Goal: Task Accomplishment & Management: Manage account settings

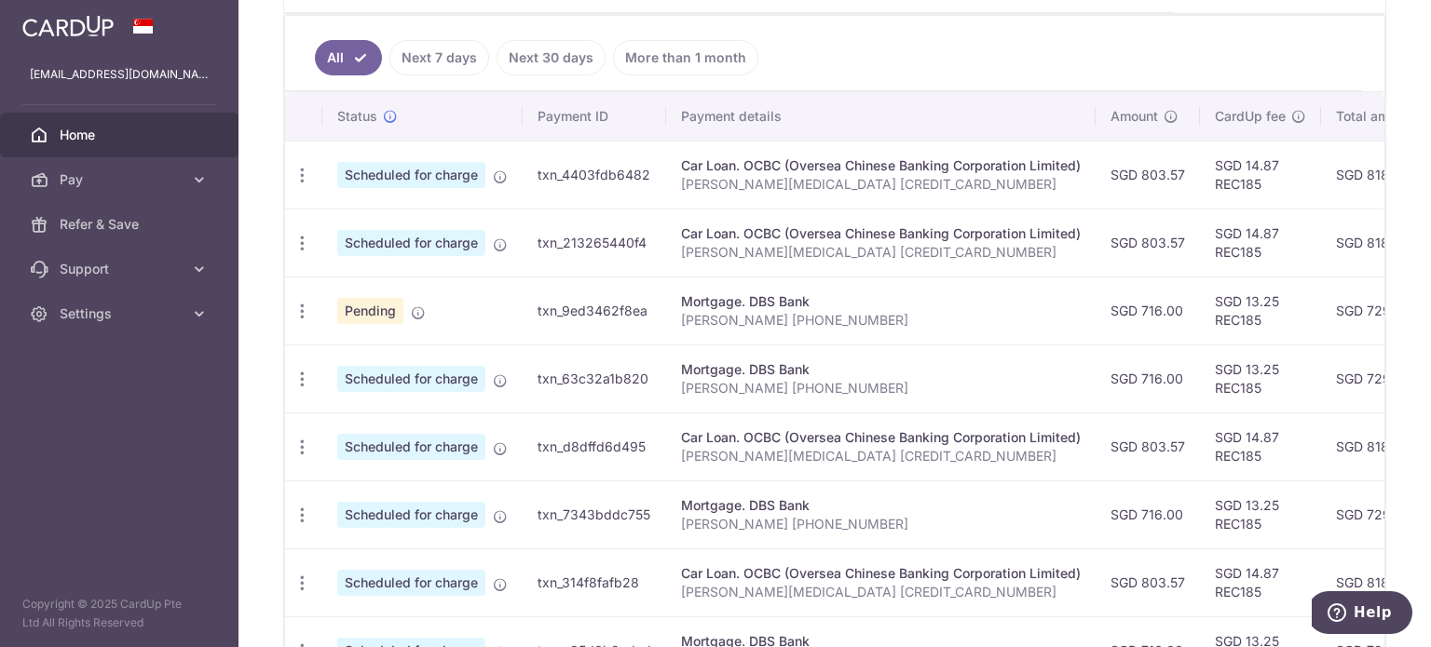
scroll to position [425, 0]
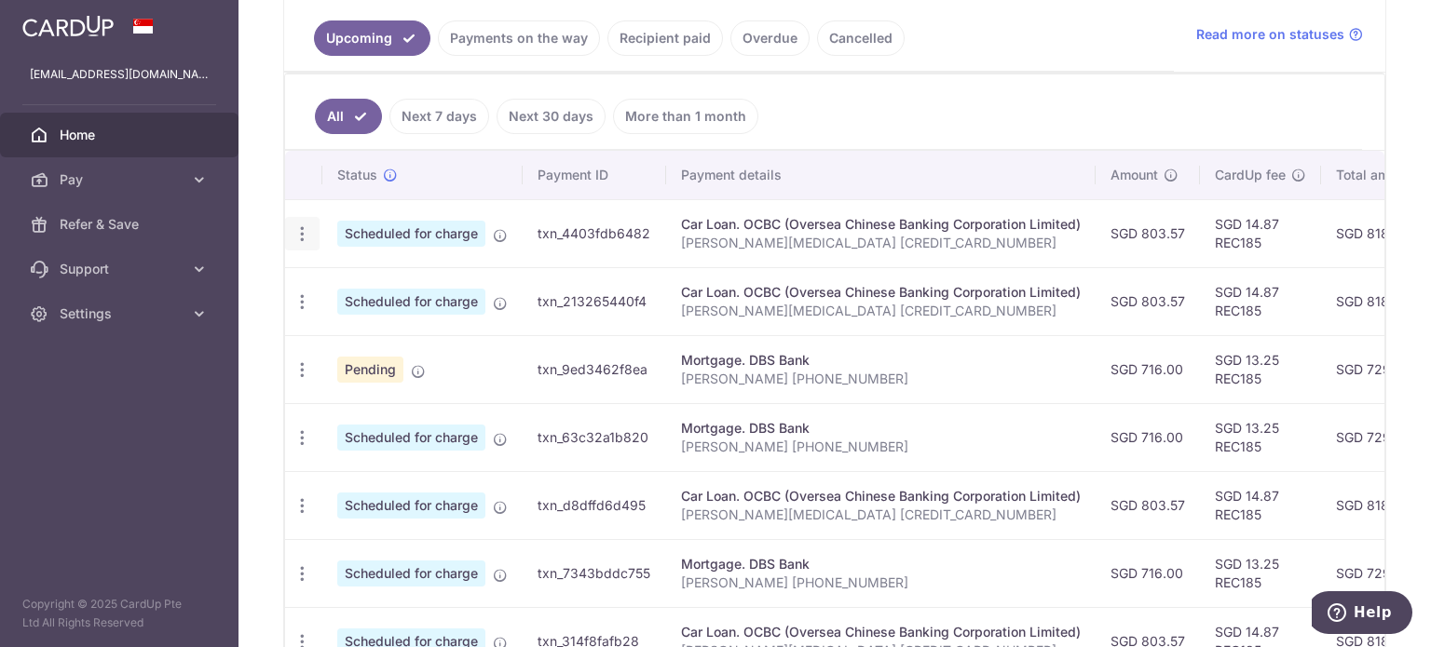
click at [301, 234] on icon "button" at bounding box center [302, 234] width 20 height 20
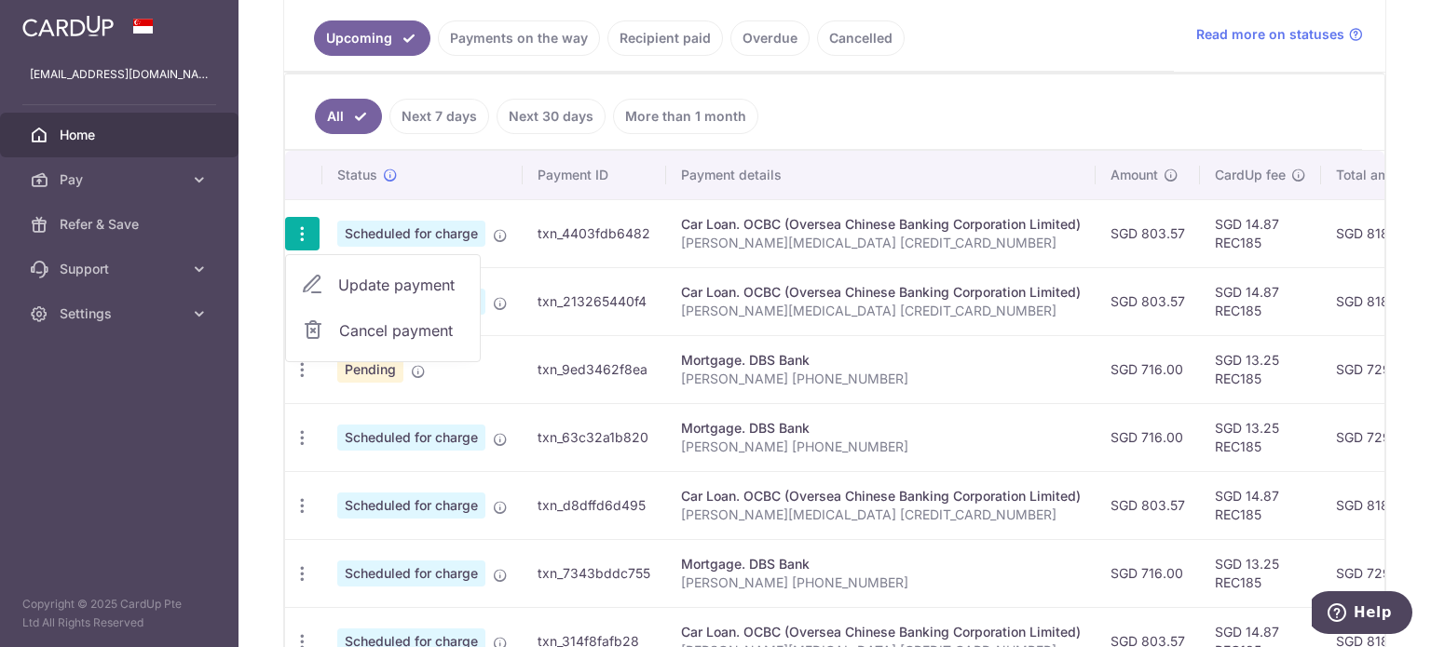
click at [391, 322] on span "Cancel payment" at bounding box center [401, 330] width 125 height 22
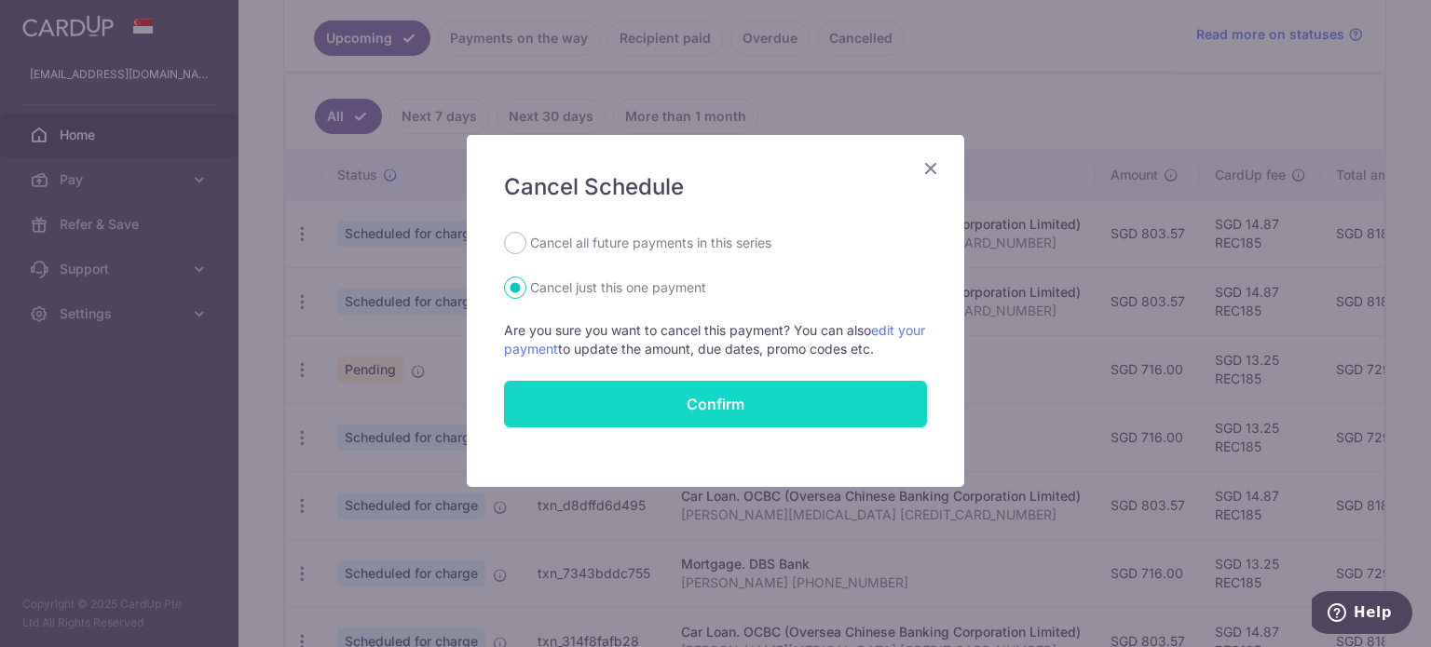
click at [723, 398] on button "Confirm" at bounding box center [715, 404] width 423 height 47
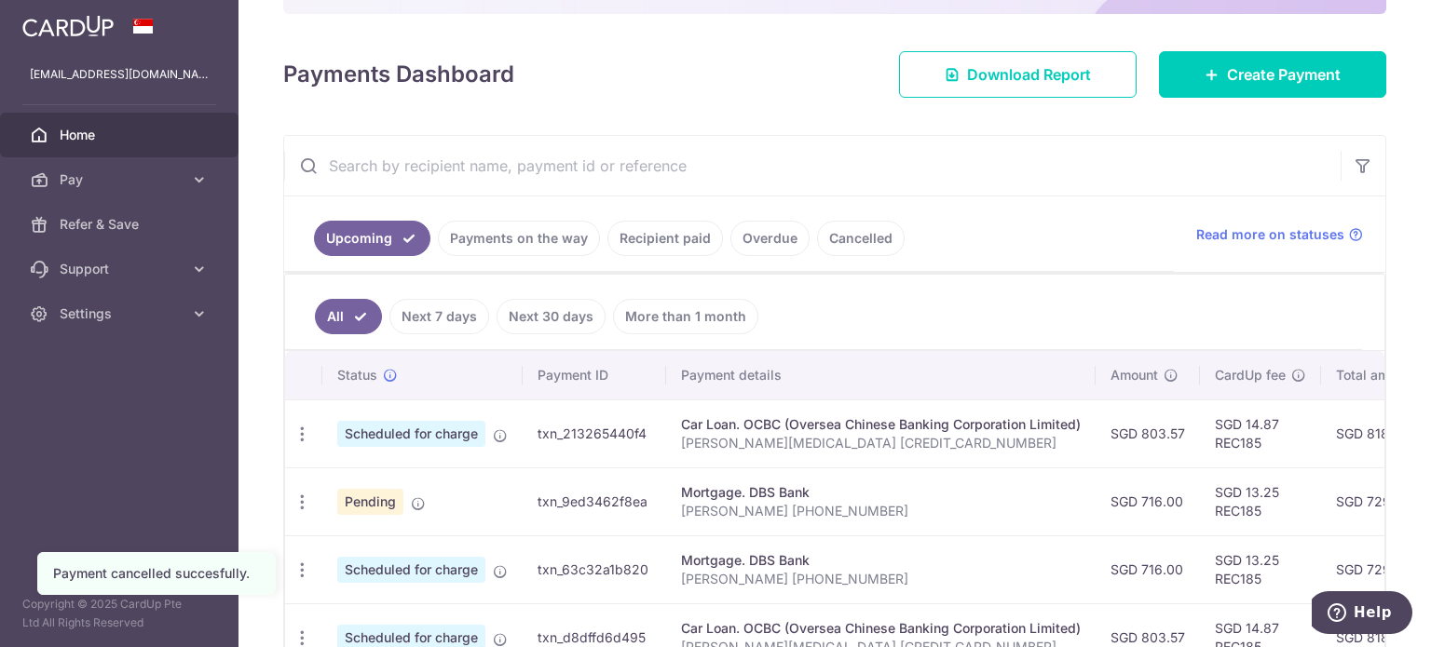
scroll to position [373, 0]
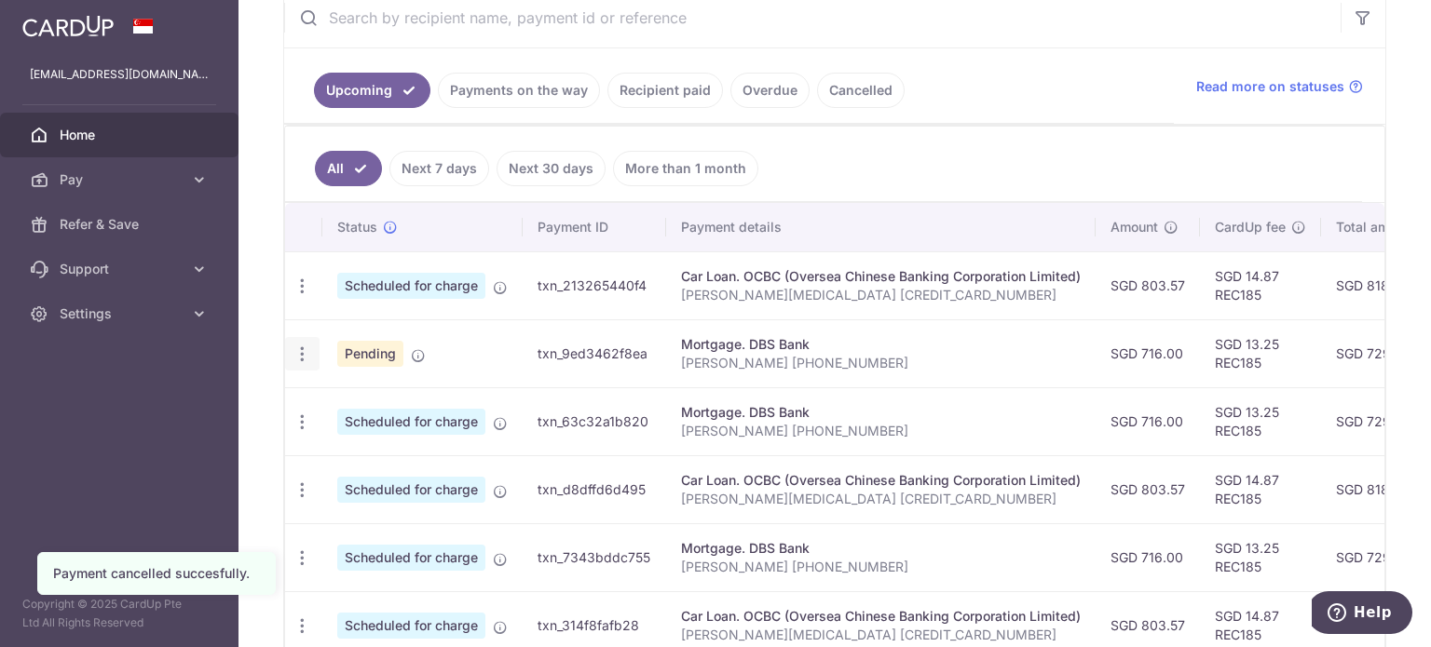
click at [300, 350] on icon "button" at bounding box center [302, 355] width 20 height 20
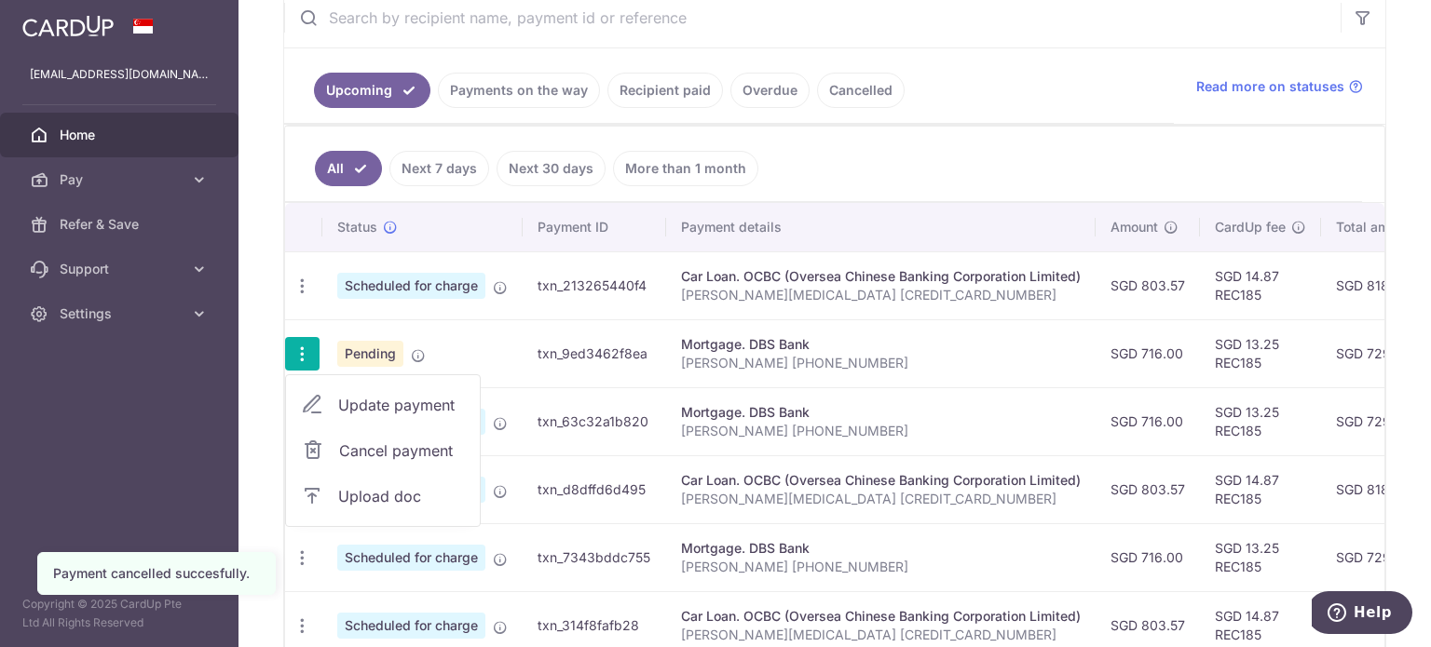
click at [388, 449] on span "Cancel payment" at bounding box center [401, 451] width 125 height 22
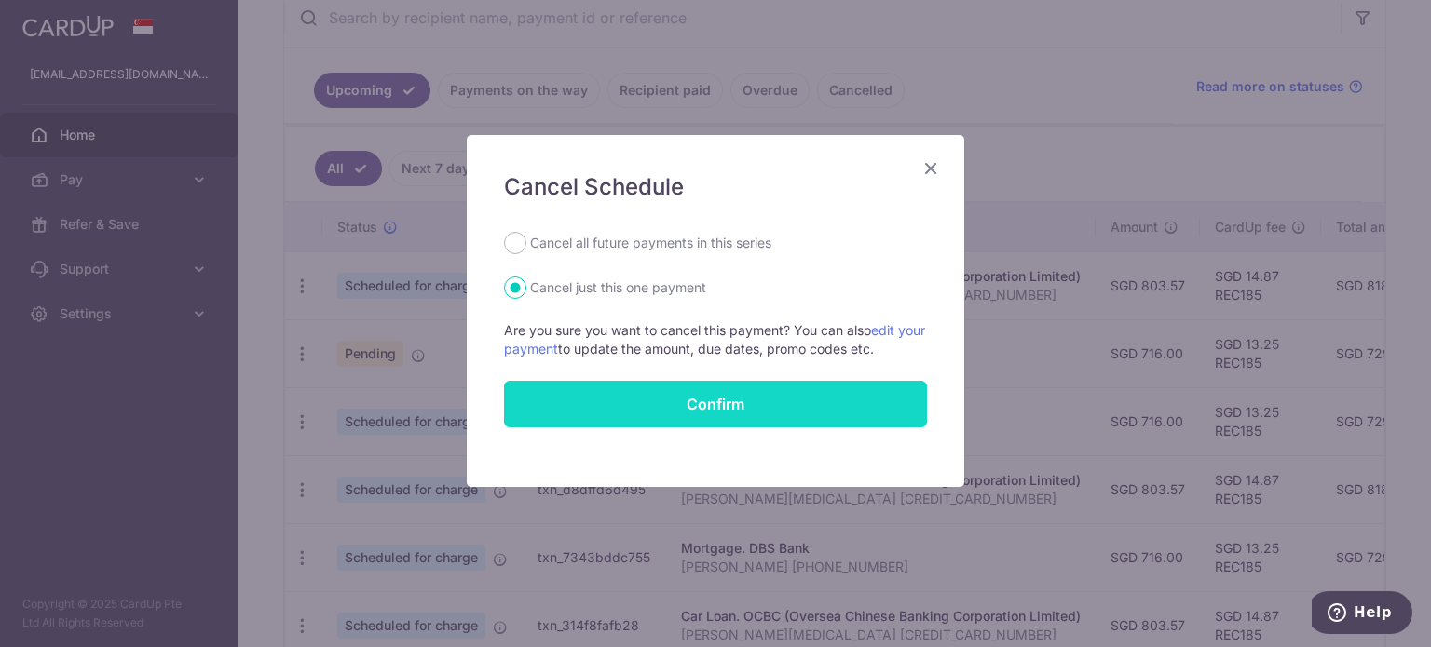
click at [697, 399] on button "Confirm" at bounding box center [715, 404] width 423 height 47
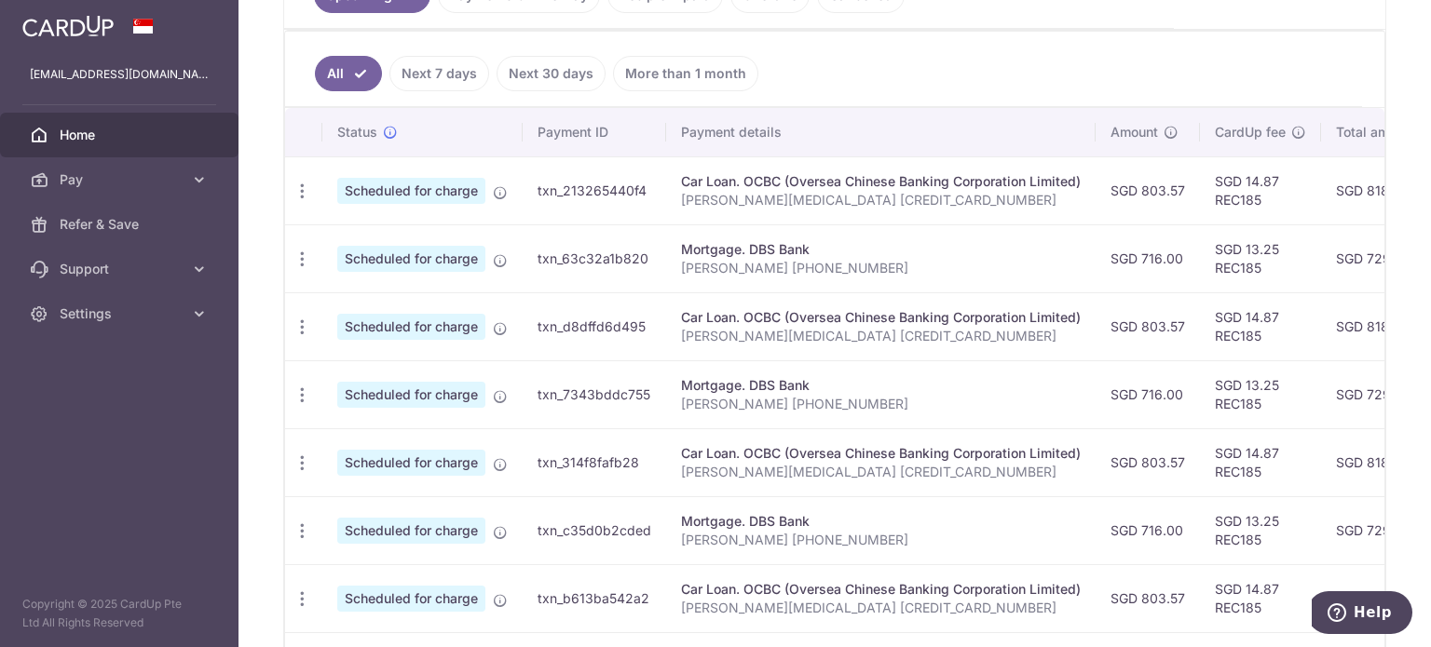
scroll to position [425, 0]
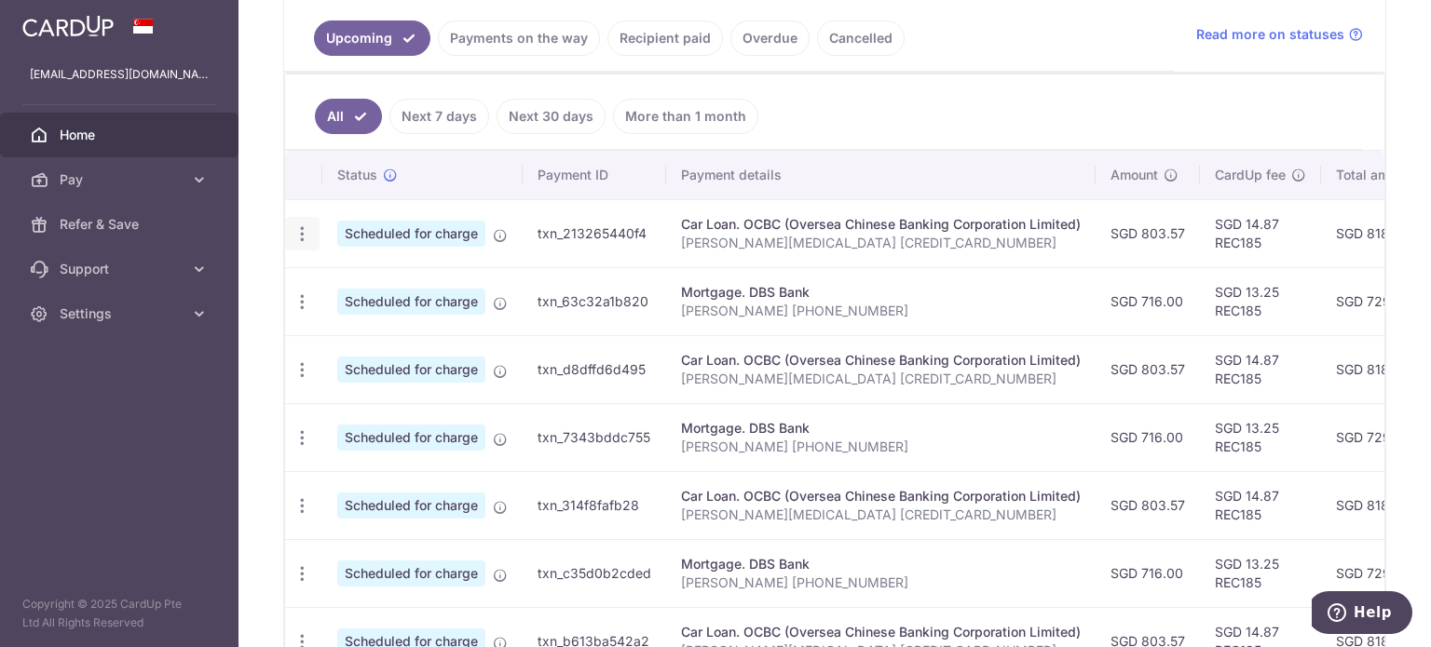
click at [301, 225] on icon "button" at bounding box center [302, 234] width 20 height 20
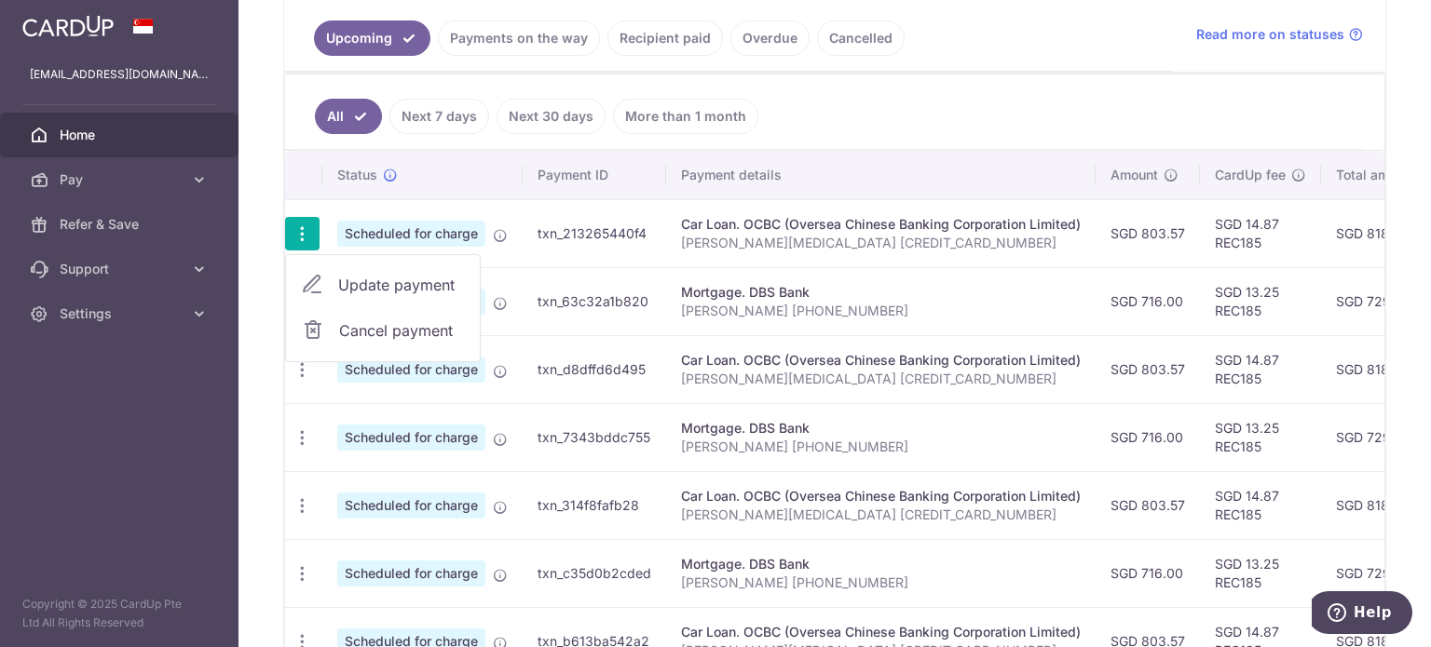
click at [376, 279] on span "Update payment" at bounding box center [401, 285] width 127 height 22
radio input "true"
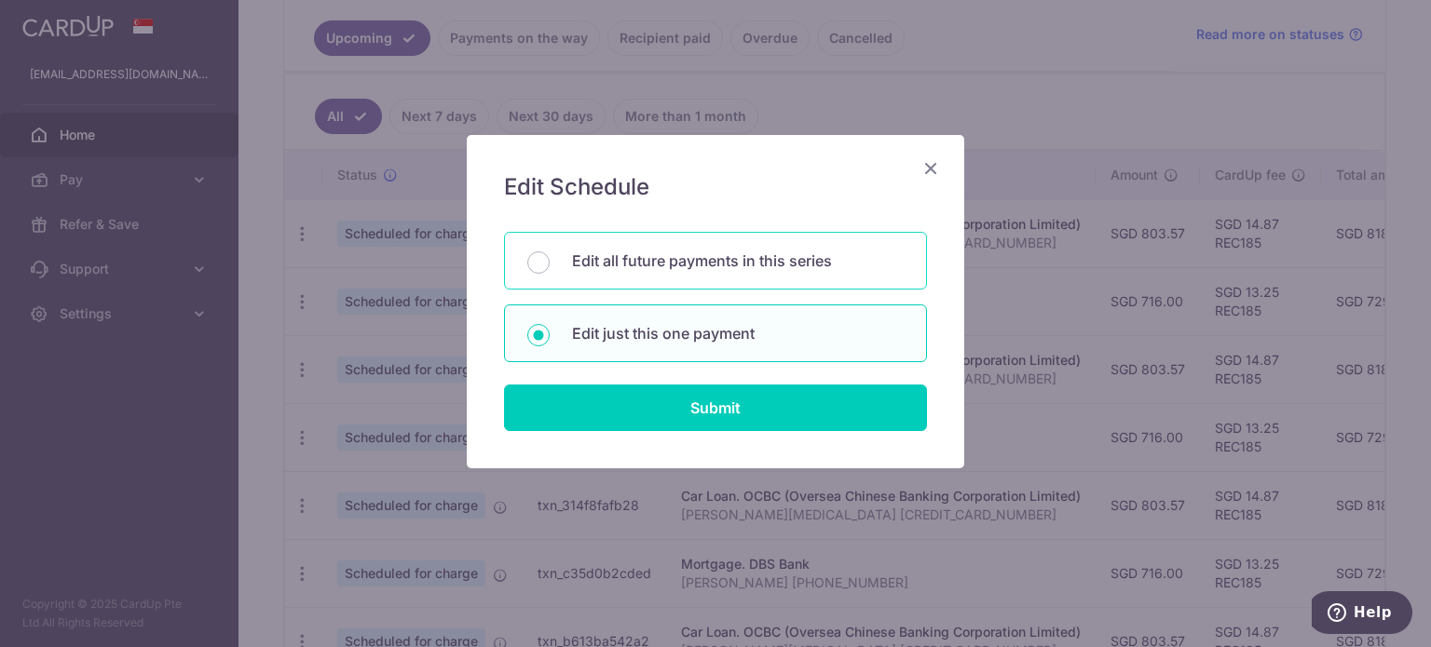
click at [734, 265] on p "Edit all future payments in this series" at bounding box center [738, 261] width 332 height 22
click at [550, 265] on input "Edit all future payments in this series" at bounding box center [538, 262] width 22 height 22
radio input "true"
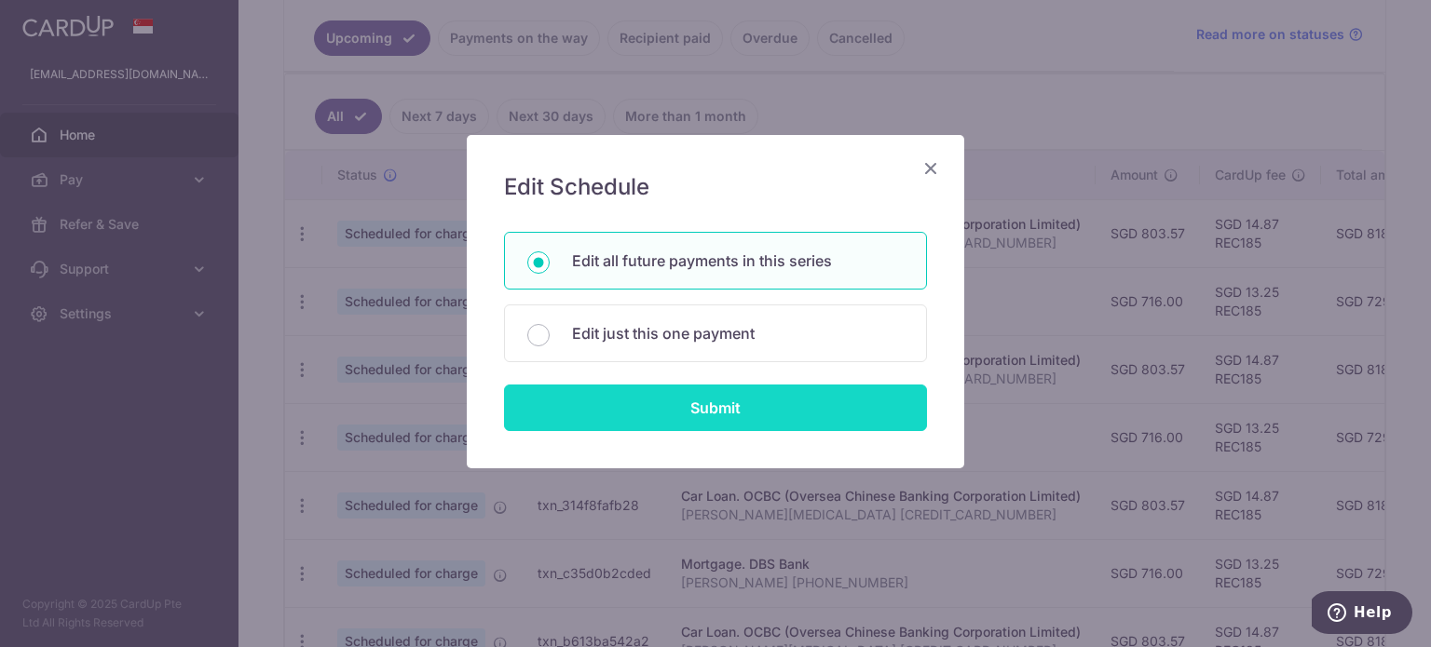
click at [757, 405] on input "Submit" at bounding box center [715, 408] width 423 height 47
radio input "true"
type input "803.57"
type input "[PERSON_NAME][MEDICAL_DATA] [CREDIT_CARD_NUMBER]"
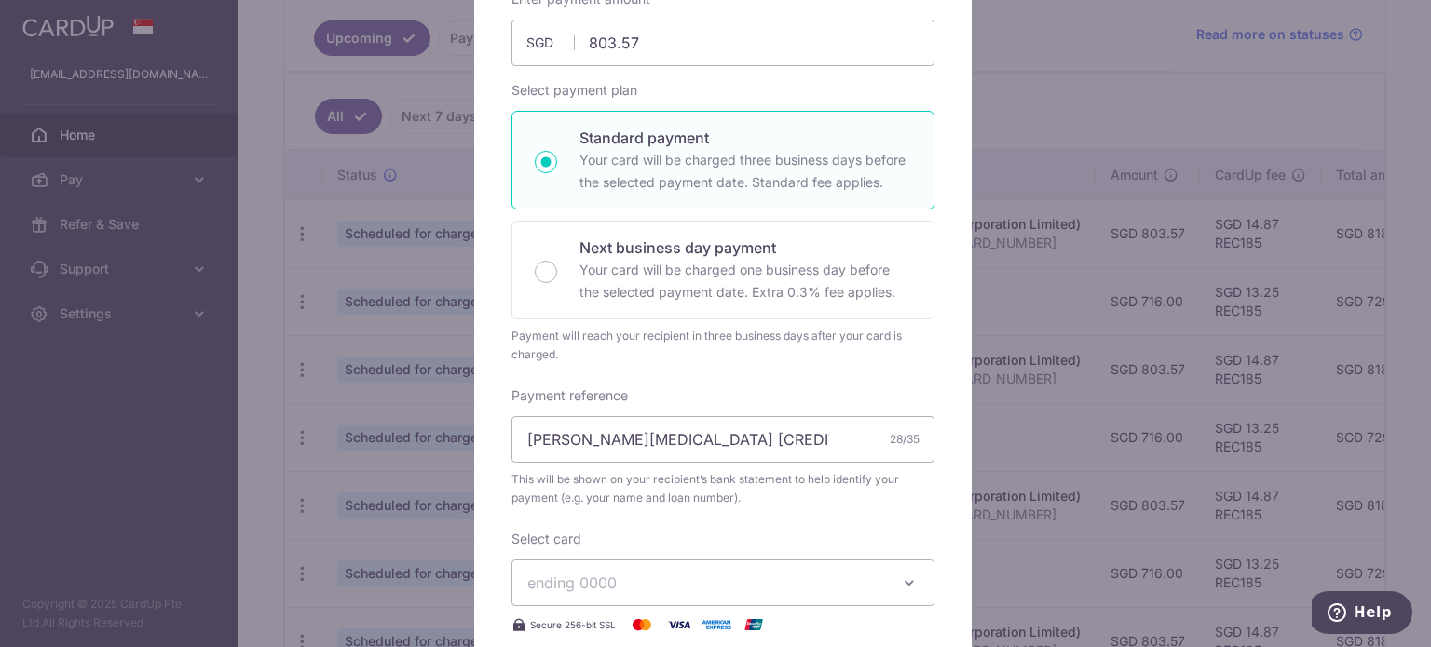
scroll to position [373, 0]
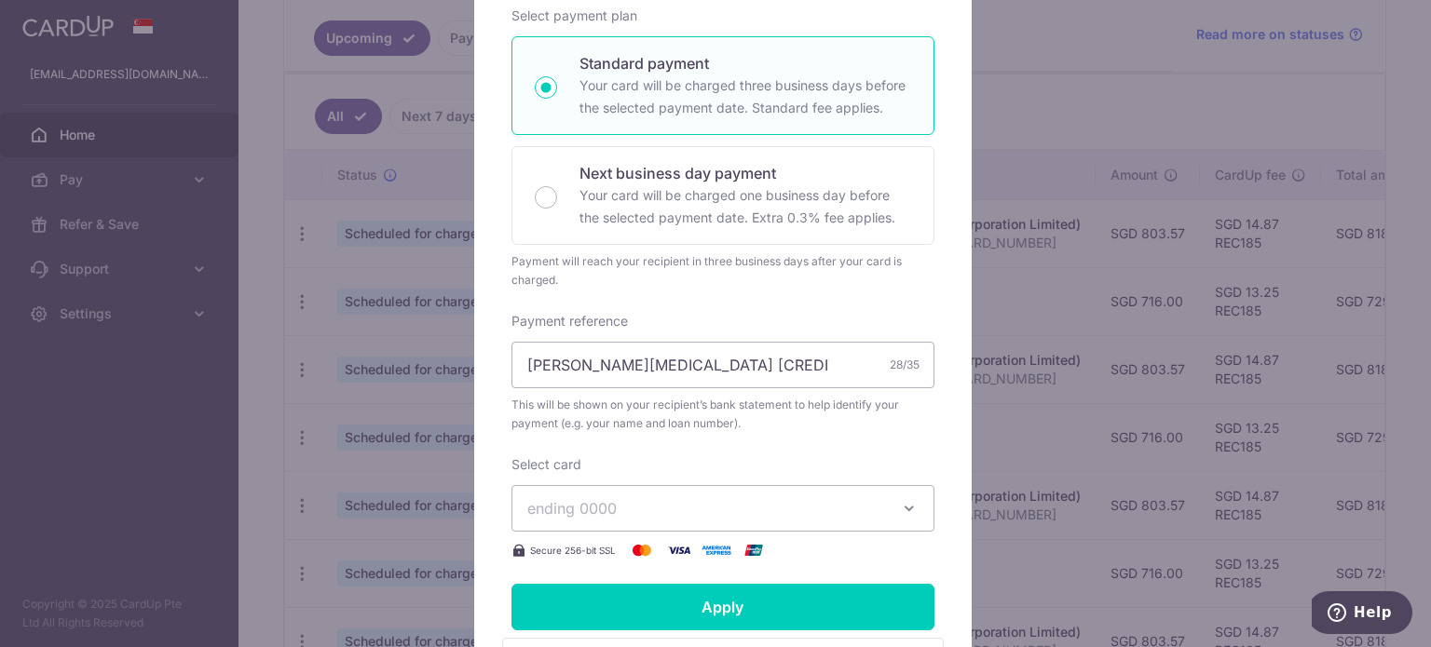
click at [846, 502] on span "ending 0000" at bounding box center [706, 508] width 358 height 22
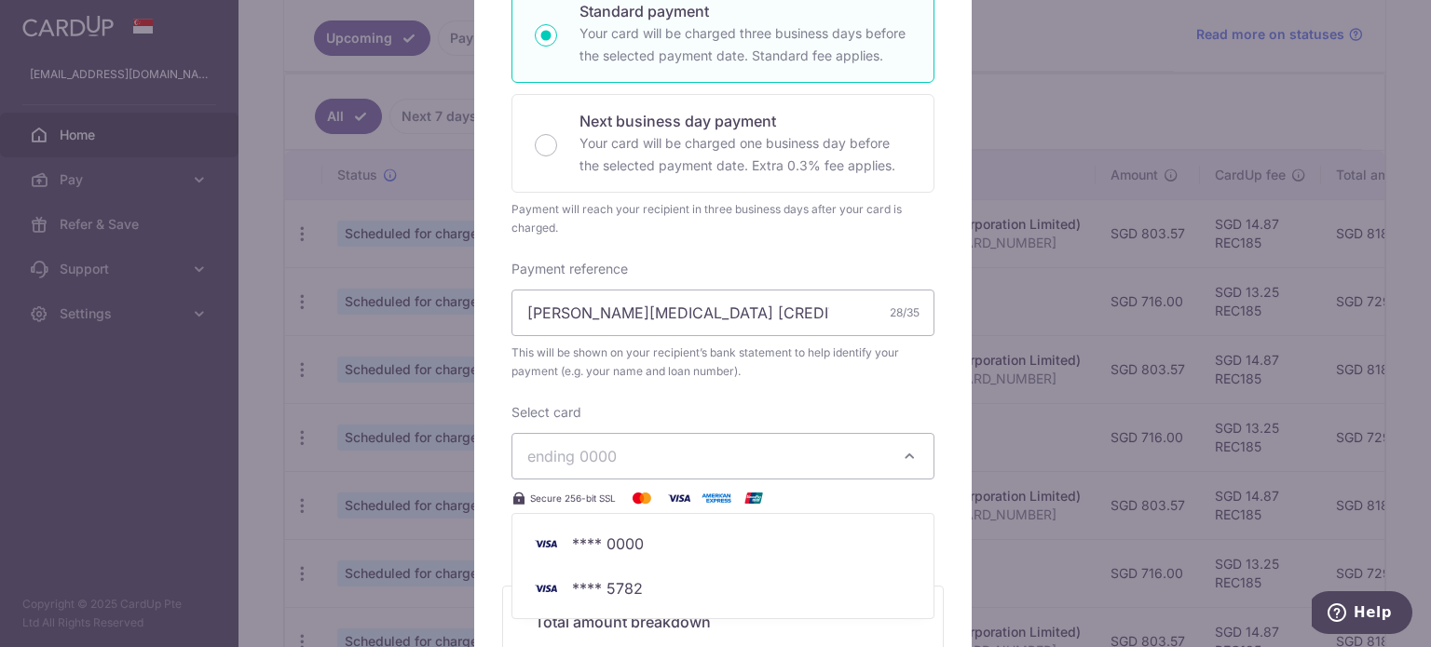
scroll to position [466, 0]
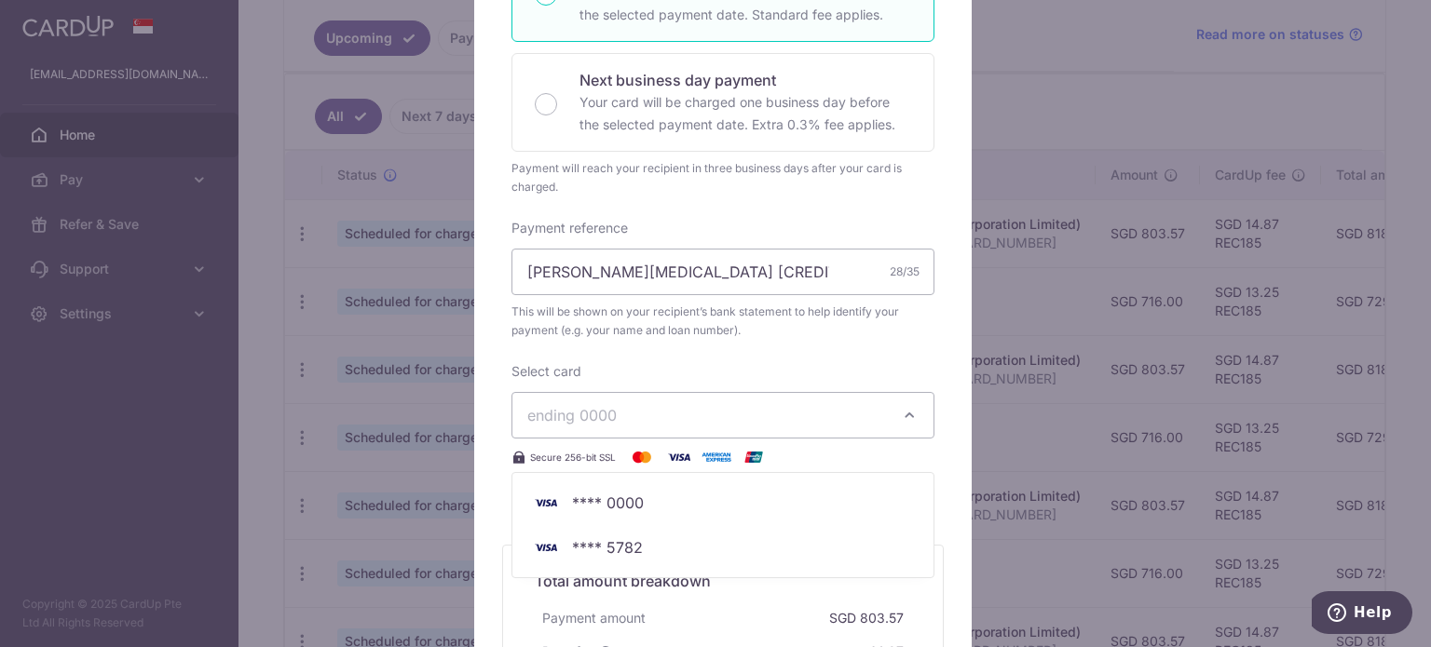
click at [928, 349] on div "Edit payment By clicking apply, you will make changes to all 5 payments to OCBC…" at bounding box center [722, 242] width 497 height 1147
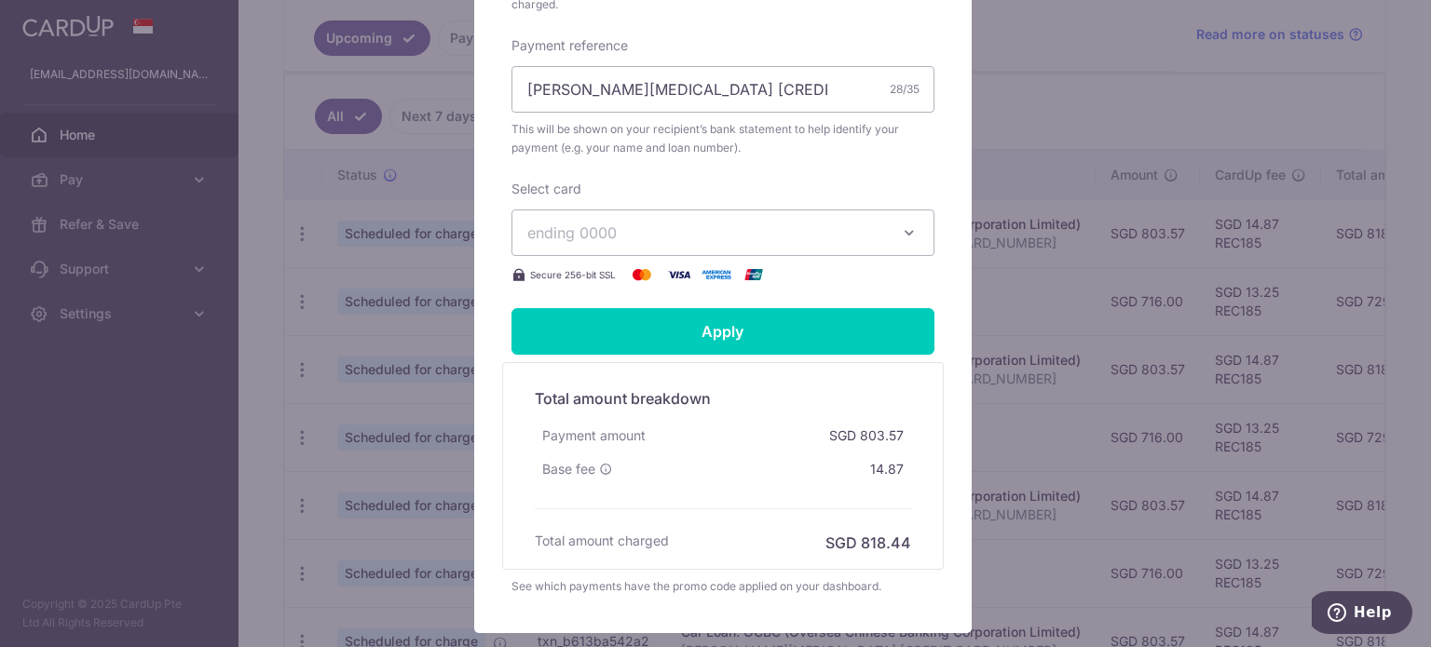
scroll to position [745, 0]
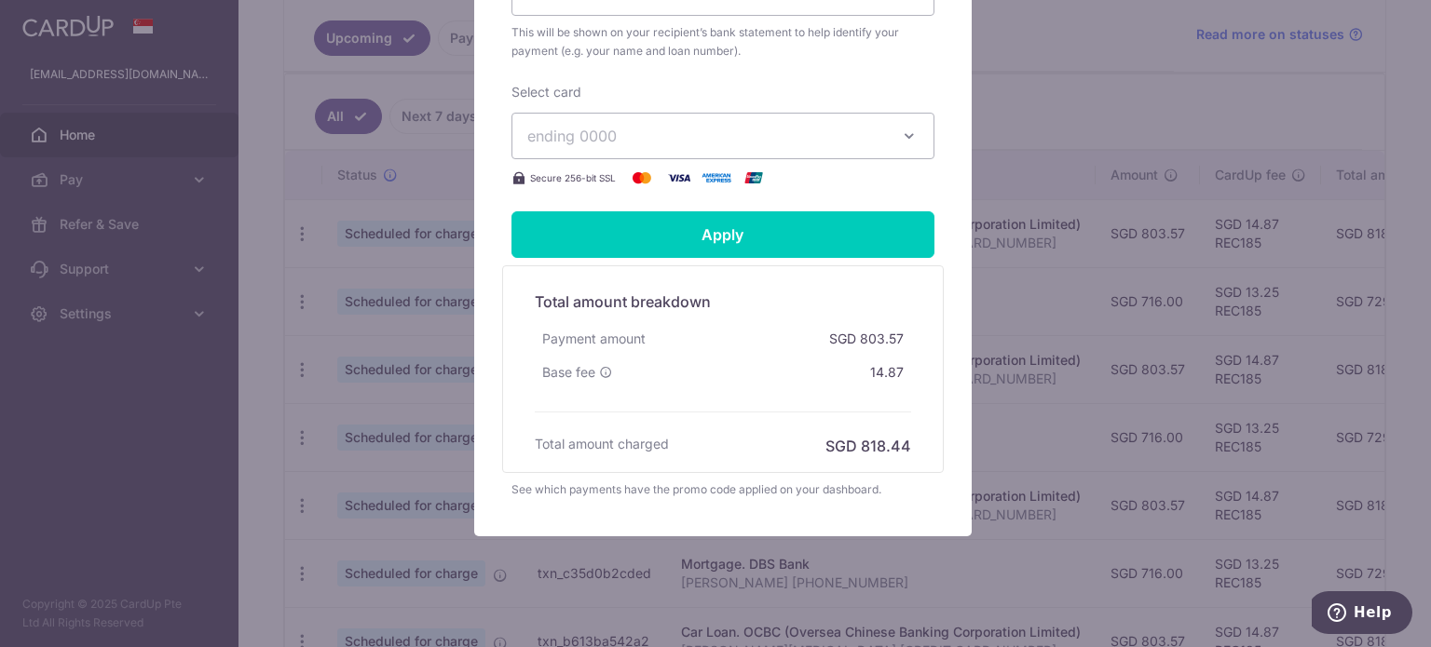
click at [857, 133] on span "ending 0000" at bounding box center [706, 136] width 358 height 22
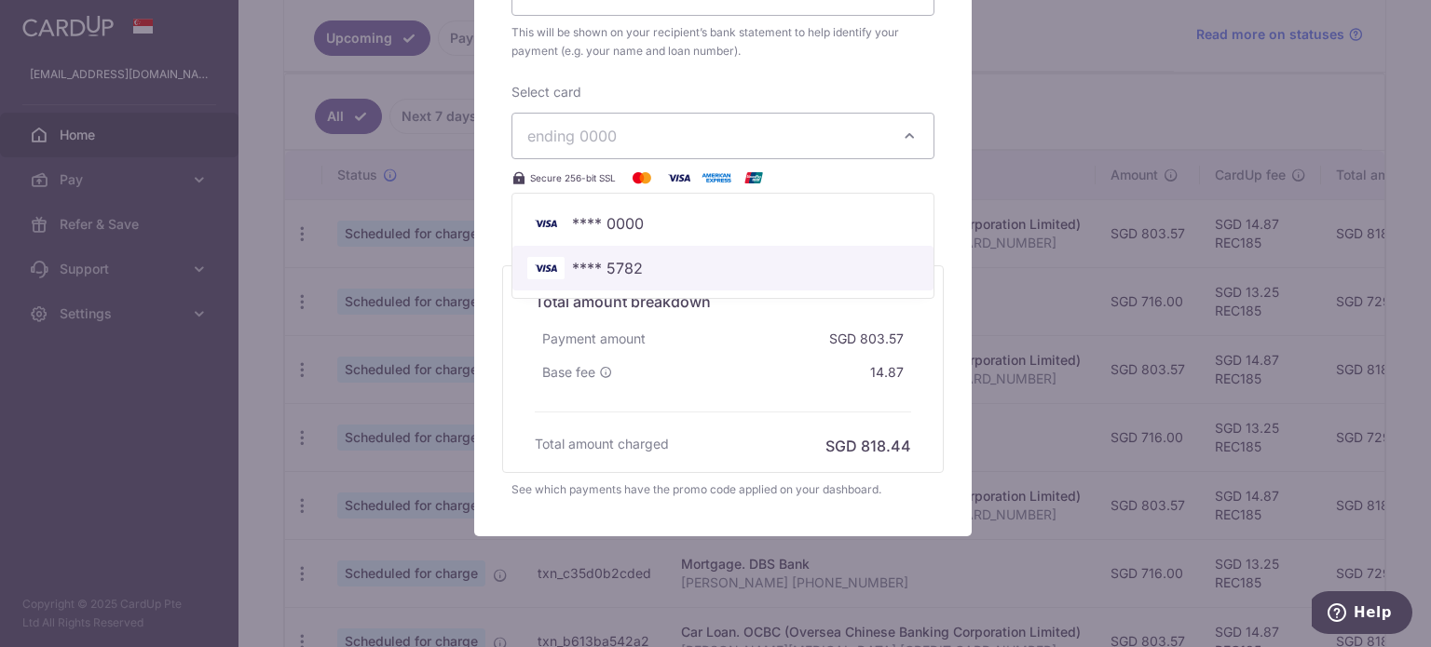
click at [744, 264] on span "**** 5782" at bounding box center [722, 268] width 391 height 22
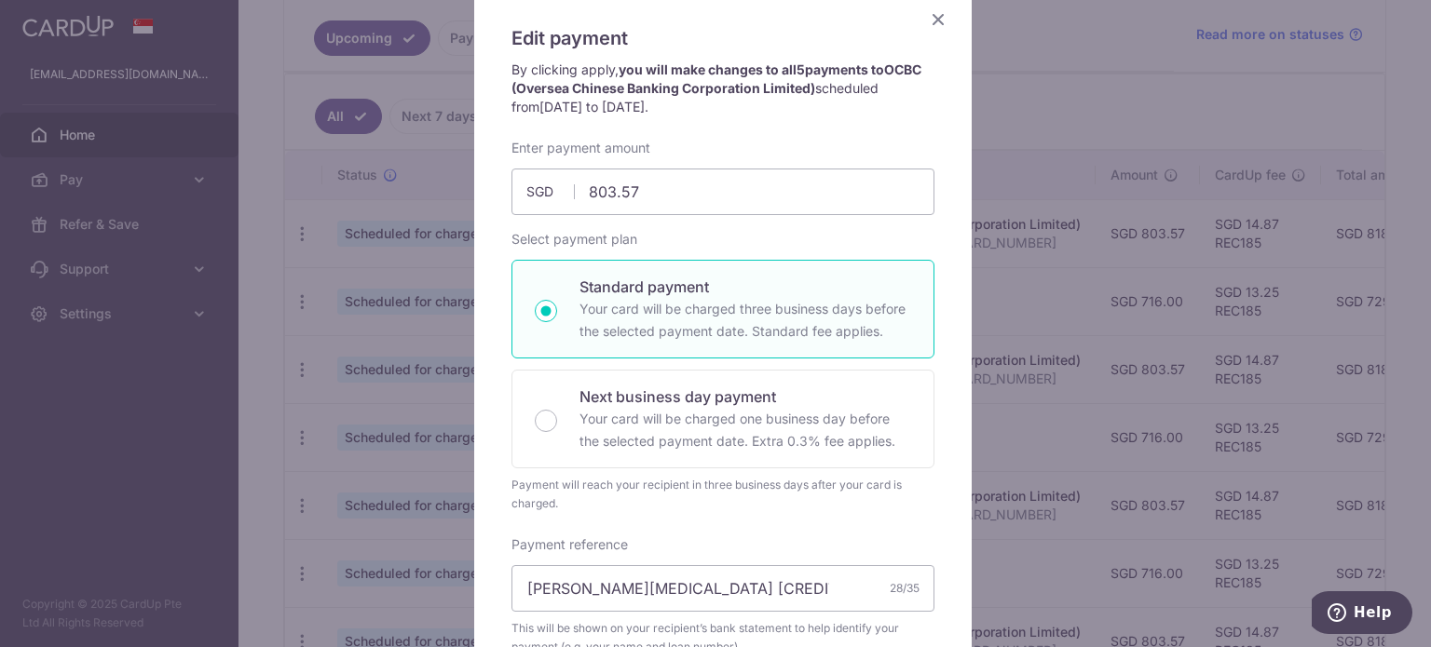
scroll to position [93, 0]
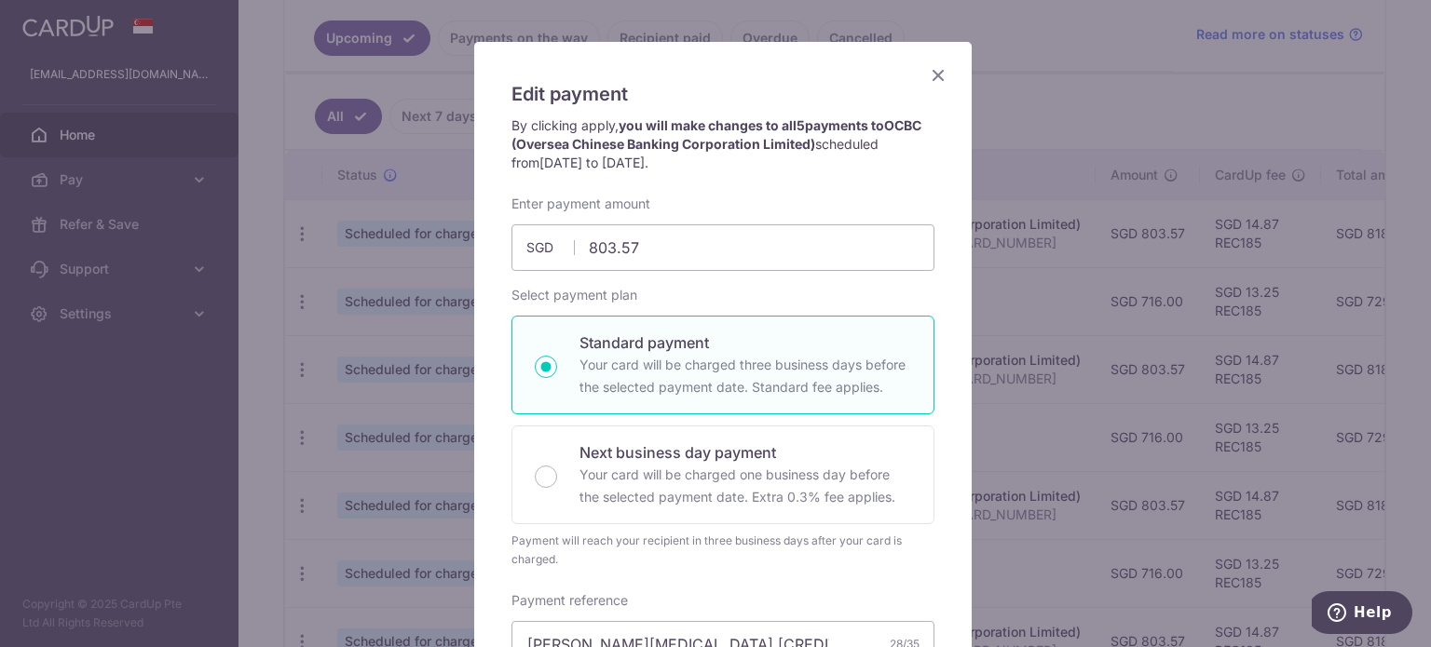
click at [927, 75] on icon "Close" at bounding box center [938, 74] width 22 height 23
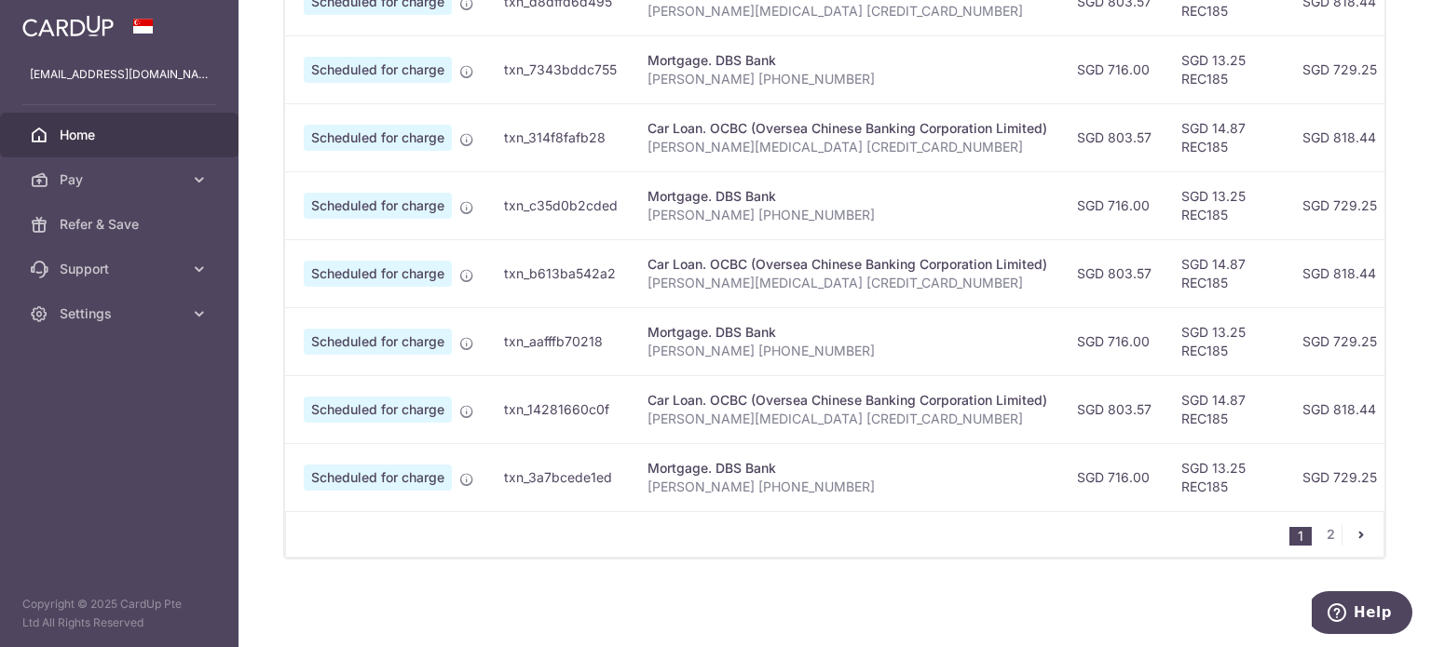
scroll to position [0, 0]
